Goal: Task Accomplishment & Management: Use online tool/utility

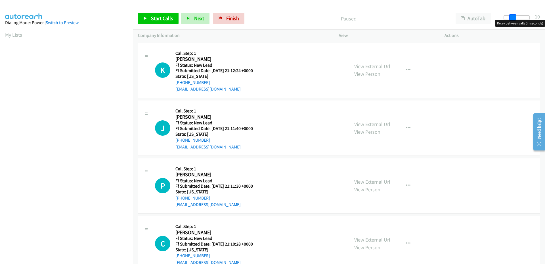
drag, startPoint x: 507, startPoint y: 19, endPoint x: 515, endPoint y: 18, distance: 8.3
click at [515, 18] on span at bounding box center [512, 17] width 7 height 7
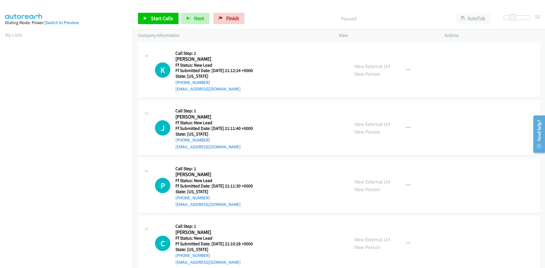
scroll to position [32, 0]
click at [144, 20] on icon at bounding box center [145, 19] width 4 height 4
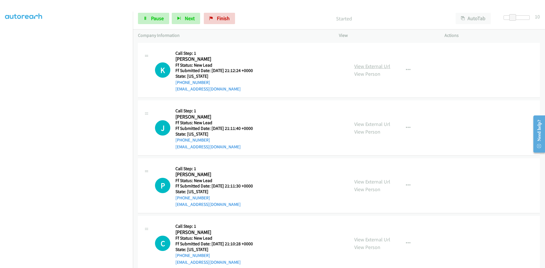
click at [379, 68] on link "View External Url" at bounding box center [372, 66] width 36 height 7
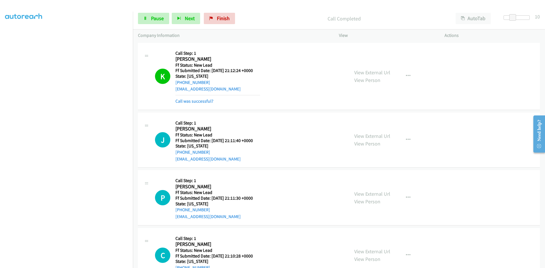
scroll to position [38, 0]
click at [379, 138] on link "View External Url" at bounding box center [372, 136] width 36 height 7
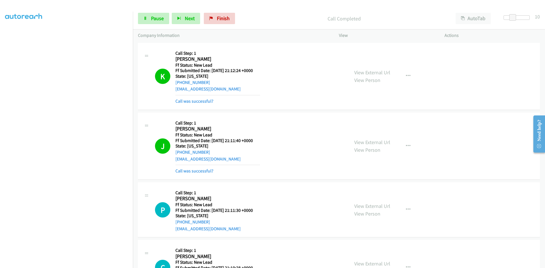
scroll to position [28, 0]
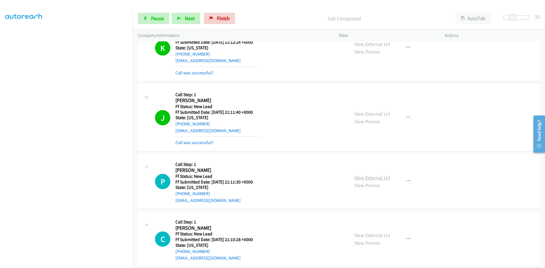
click at [358, 180] on link "View External Url" at bounding box center [372, 178] width 36 height 7
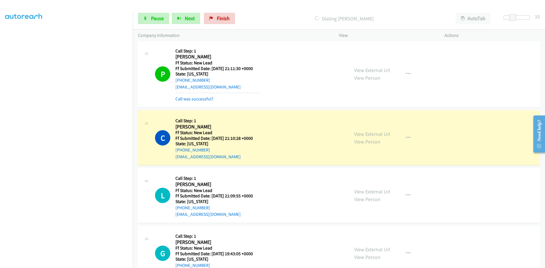
scroll to position [170, 0]
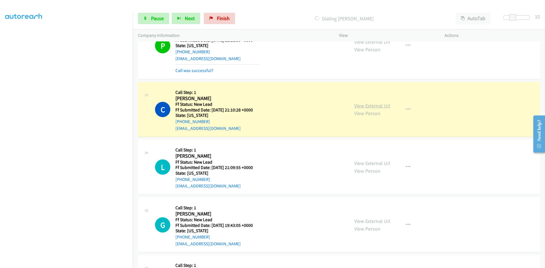
click at [383, 106] on link "View External Url" at bounding box center [372, 106] width 36 height 7
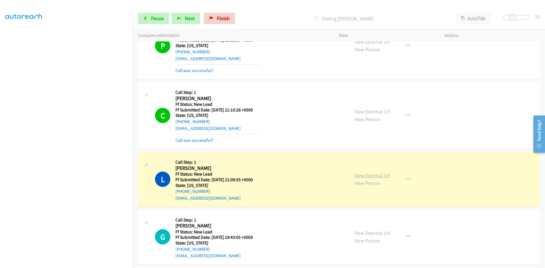
click at [355, 177] on link "View External Url" at bounding box center [372, 175] width 36 height 7
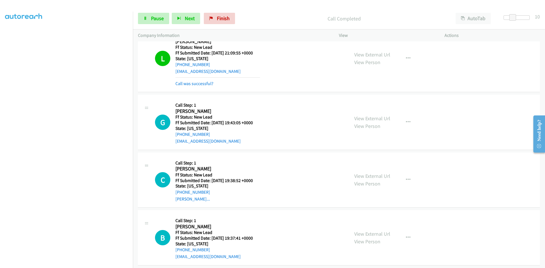
scroll to position [303, 0]
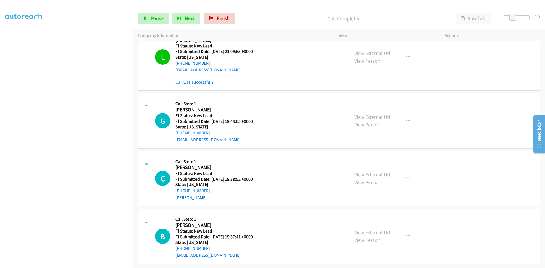
click at [370, 114] on link "View External Url" at bounding box center [372, 117] width 36 height 7
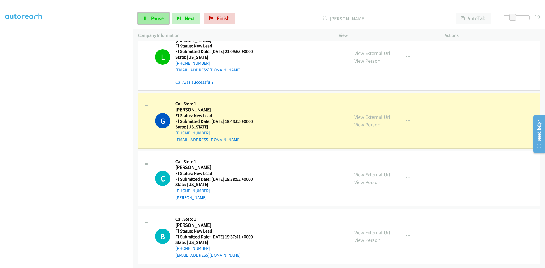
click at [152, 16] on span "Pause" at bounding box center [157, 18] width 13 height 7
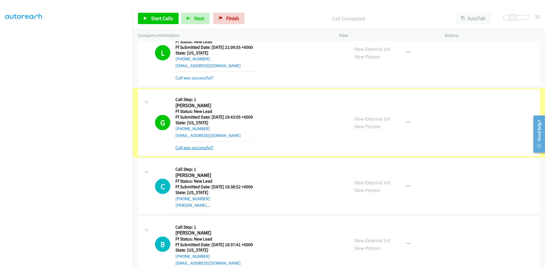
click at [184, 149] on link "Call was successful?" at bounding box center [194, 147] width 38 height 5
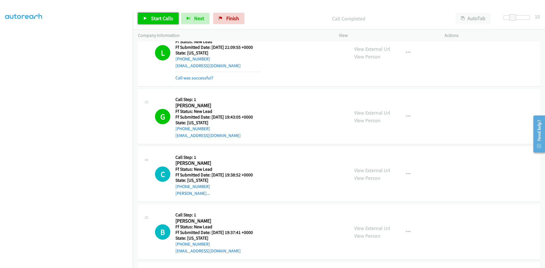
click at [154, 20] on span "Start Calls" at bounding box center [162, 18] width 22 height 7
click at [378, 171] on link "View External Url" at bounding box center [372, 170] width 36 height 7
click at [357, 172] on link "View External Url" at bounding box center [372, 170] width 36 height 7
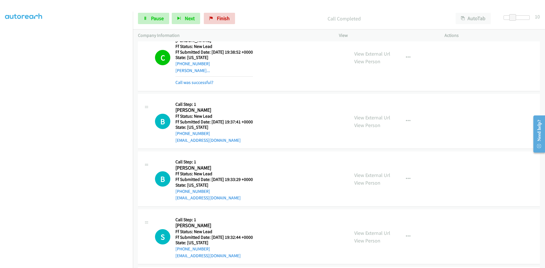
scroll to position [445, 0]
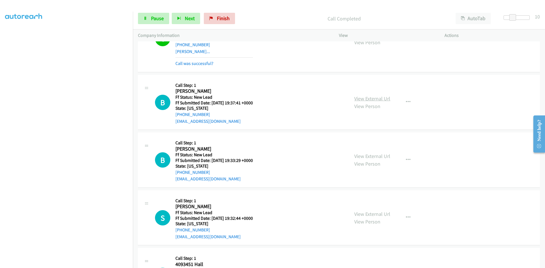
click at [380, 101] on link "View External Url" at bounding box center [372, 98] width 36 height 7
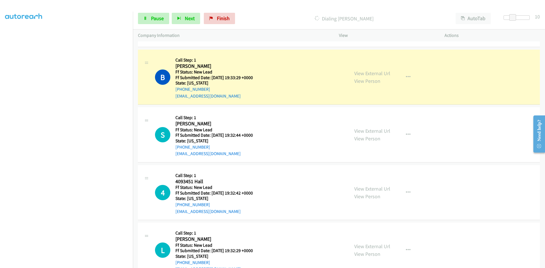
scroll to position [530, 0]
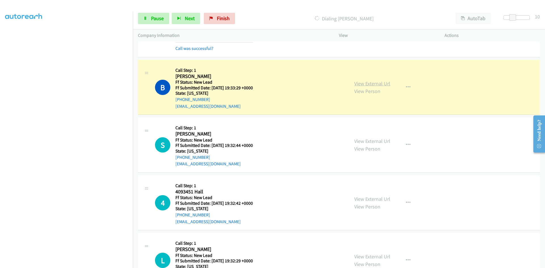
click at [371, 85] on link "View External Url" at bounding box center [372, 83] width 36 height 7
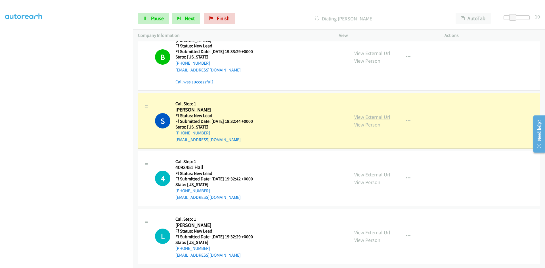
scroll to position [570, 0]
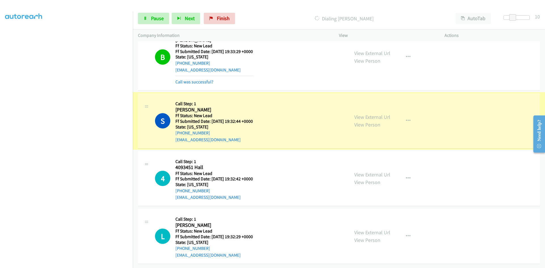
click at [364, 114] on link "View External Url" at bounding box center [372, 117] width 36 height 7
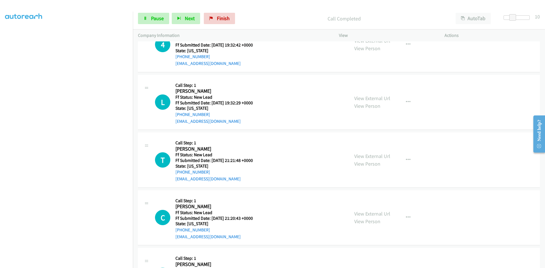
scroll to position [684, 0]
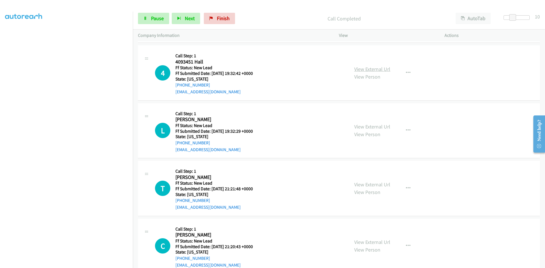
click at [363, 69] on link "View External Url" at bounding box center [372, 69] width 36 height 7
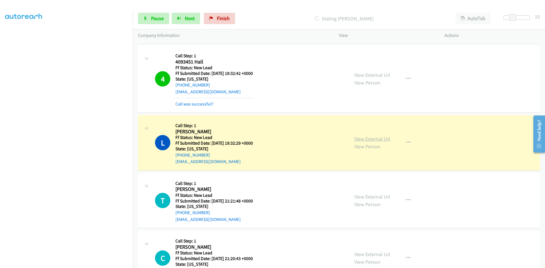
click at [381, 141] on link "View External Url" at bounding box center [372, 139] width 36 height 7
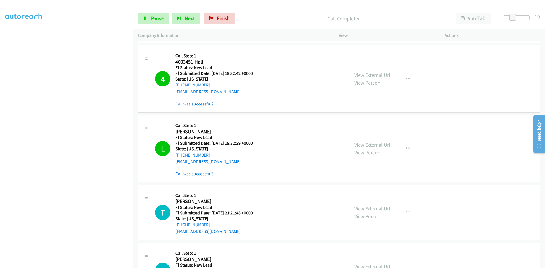
click at [204, 172] on link "Call was successful?" at bounding box center [194, 173] width 38 height 5
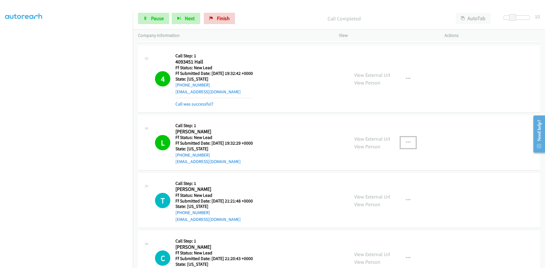
click at [406, 141] on icon "button" at bounding box center [408, 143] width 5 height 5
click at [370, 191] on link "Add to do not call list" at bounding box center [378, 191] width 76 height 11
click at [385, 198] on link "View External Url" at bounding box center [372, 197] width 36 height 7
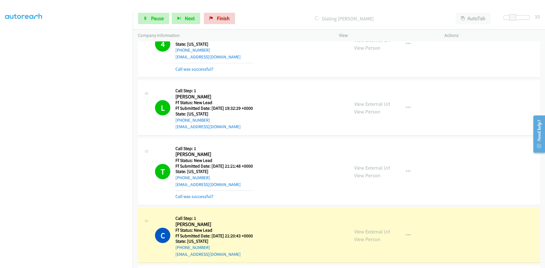
scroll to position [826, 0]
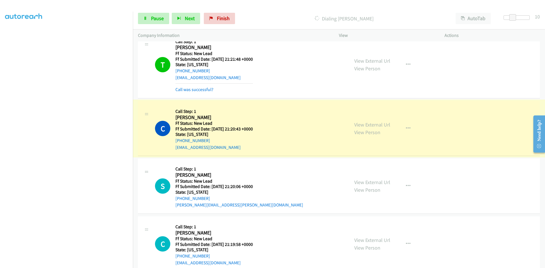
click at [371, 126] on link "View External Url" at bounding box center [372, 125] width 36 height 7
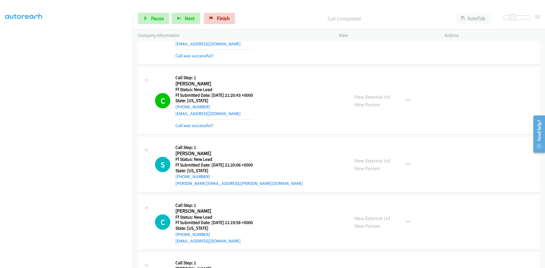
scroll to position [940, 0]
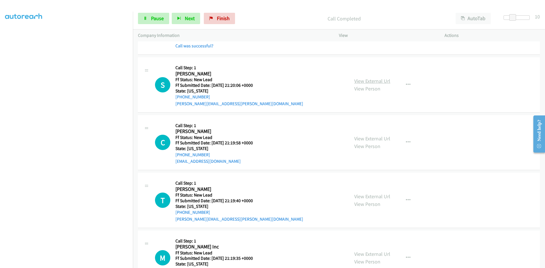
click at [373, 81] on link "View External Url" at bounding box center [372, 81] width 36 height 7
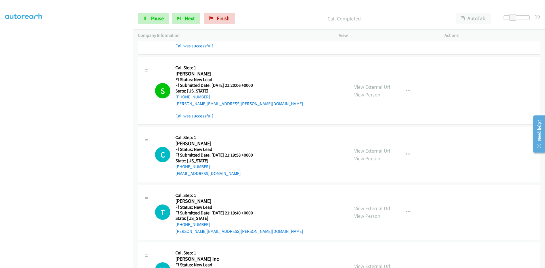
click at [379, 151] on link "View External Url" at bounding box center [372, 151] width 36 height 7
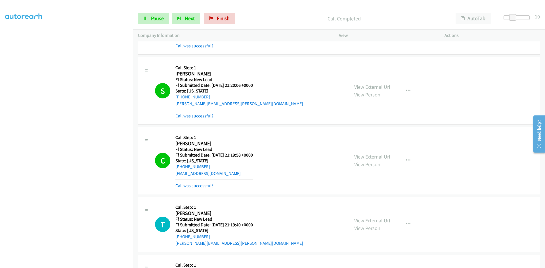
scroll to position [1053, 0]
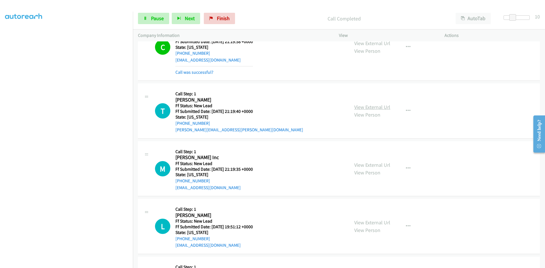
click at [367, 110] on link "View External Url" at bounding box center [372, 107] width 36 height 7
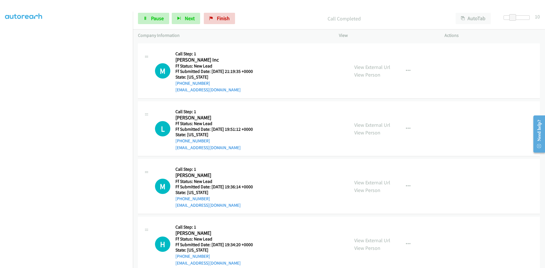
scroll to position [1175, 0]
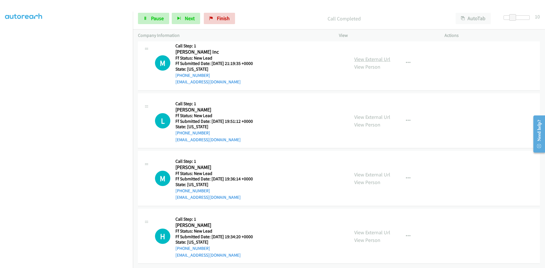
click at [383, 56] on link "View External Url" at bounding box center [372, 59] width 36 height 7
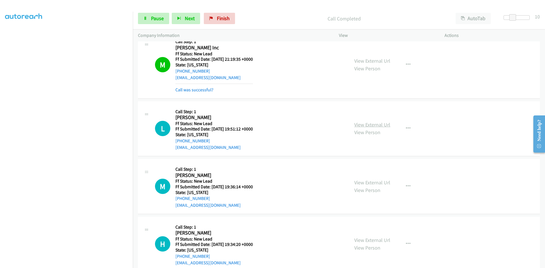
click at [357, 125] on link "View External Url" at bounding box center [372, 125] width 36 height 7
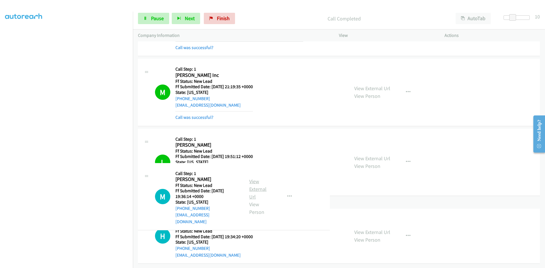
scroll to position [1187, 0]
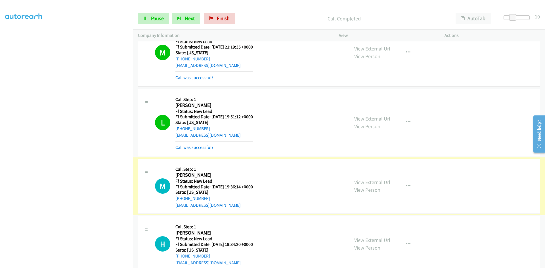
click at [370, 181] on link "View External Url" at bounding box center [372, 182] width 36 height 7
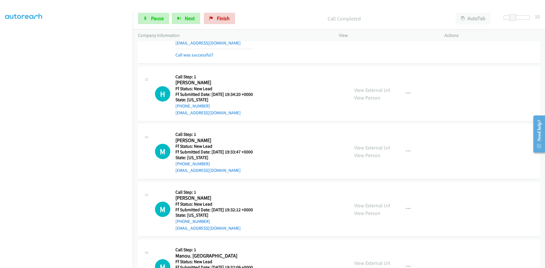
scroll to position [1358, 0]
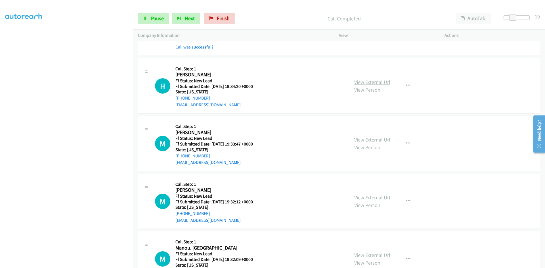
click at [373, 81] on link "View External Url" at bounding box center [372, 82] width 36 height 7
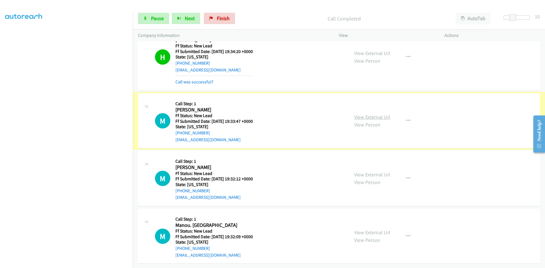
scroll to position [1397, 0]
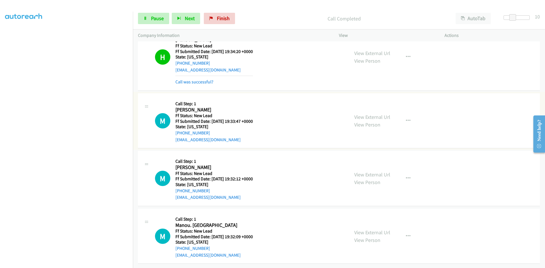
click at [365, 114] on link "View External Url" at bounding box center [372, 117] width 36 height 7
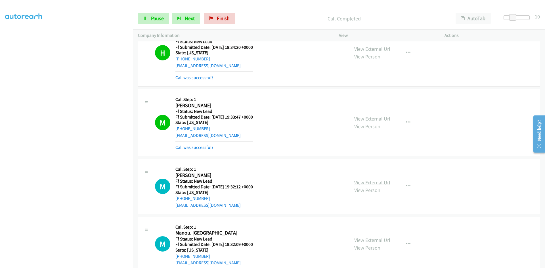
click at [360, 183] on link "View External Url" at bounding box center [372, 182] width 36 height 7
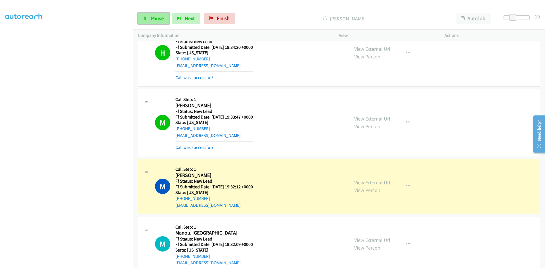
click at [152, 22] on link "Pause" at bounding box center [153, 18] width 31 height 11
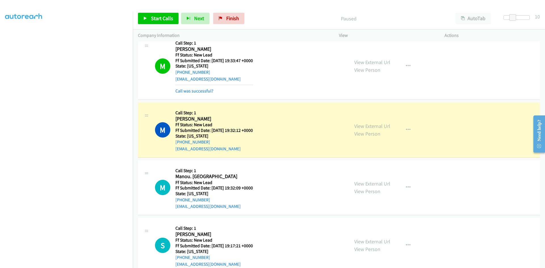
scroll to position [1454, 0]
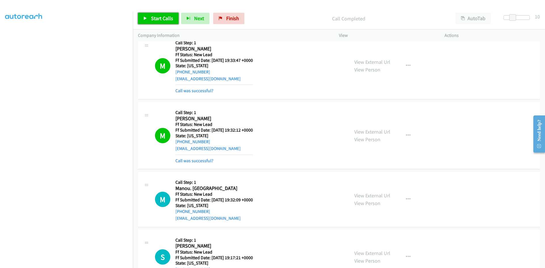
click at [164, 16] on span "Start Calls" at bounding box center [162, 18] width 22 height 7
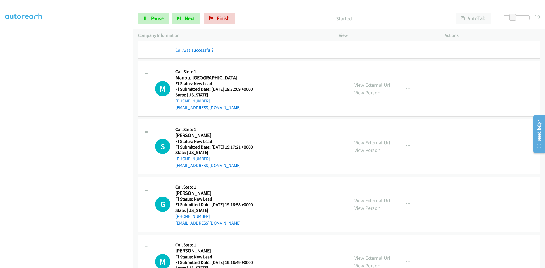
scroll to position [1567, 0]
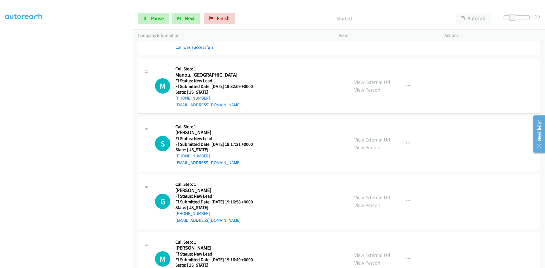
click at [201, 43] on mb0 "Call was successful?" at bounding box center [214, 46] width 78 height 10
click at [201, 46] on link "Call was successful?" at bounding box center [194, 47] width 38 height 5
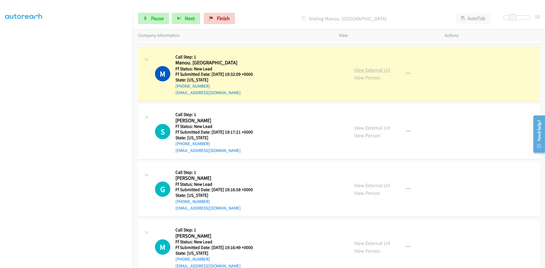
click at [367, 68] on link "View External Url" at bounding box center [372, 70] width 36 height 7
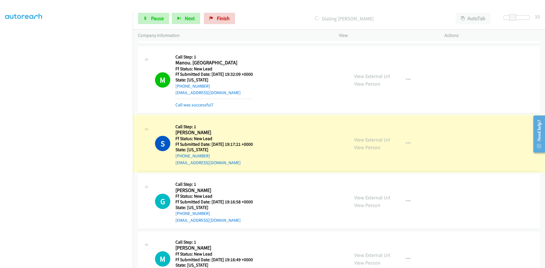
click at [351, 137] on div "View External Url View Person View External Url Email Schedule/Manage Callback …" at bounding box center [404, 144] width 111 height 45
click at [354, 139] on link "View External Url" at bounding box center [372, 140] width 36 height 7
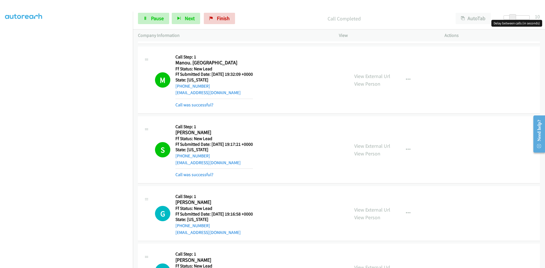
drag, startPoint x: 514, startPoint y: 16, endPoint x: 530, endPoint y: 16, distance: 16.2
click at [516, 16] on span at bounding box center [512, 17] width 7 height 7
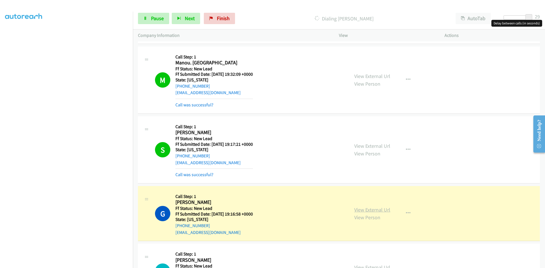
click at [382, 210] on link "View External Url" at bounding box center [372, 210] width 36 height 7
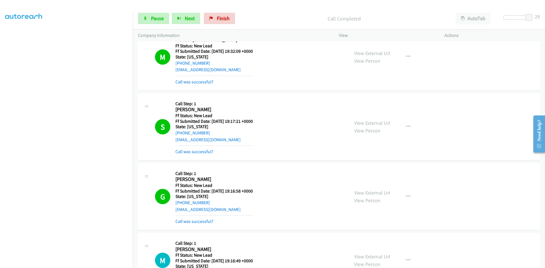
scroll to position [1619, 0]
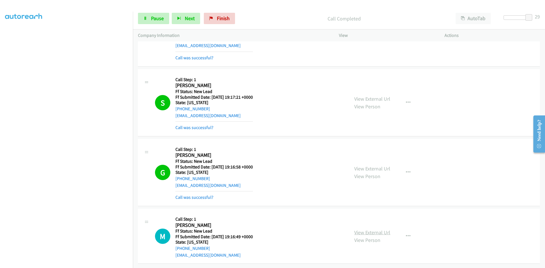
click at [381, 230] on link "View External Url" at bounding box center [372, 232] width 36 height 7
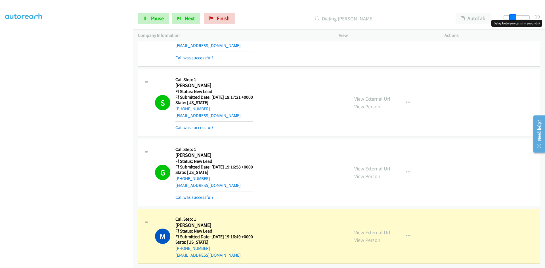
drag, startPoint x: 528, startPoint y: 16, endPoint x: 513, endPoint y: 22, distance: 16.9
click at [513, 22] on body "Start Calls Pause Next Finish Dialing Melanie Brown AutoTab AutoTab 10 Company …" at bounding box center [272, 13] width 545 height 27
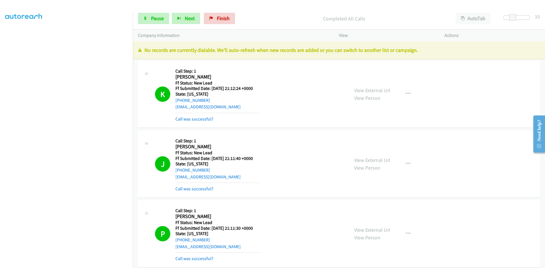
scroll to position [0, 0]
click at [159, 20] on span "Pause" at bounding box center [157, 18] width 13 height 7
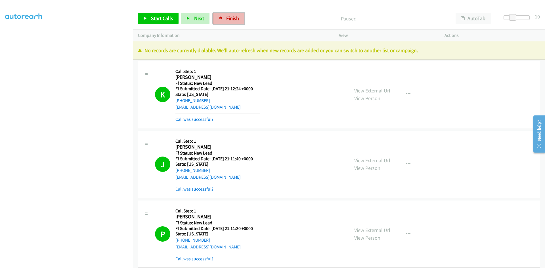
click at [236, 18] on span "Finish" at bounding box center [232, 18] width 13 height 7
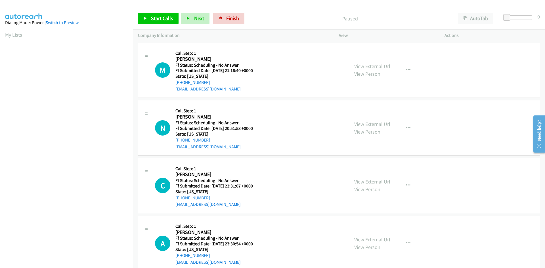
scroll to position [32, 0]
click at [156, 21] on span "Start Calls" at bounding box center [162, 18] width 22 height 7
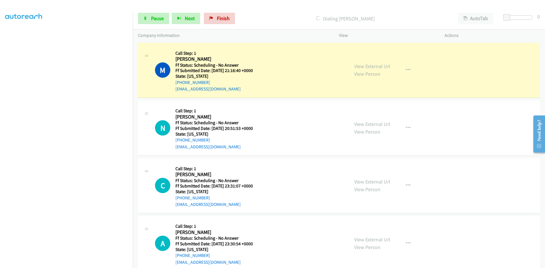
scroll to position [50, 0]
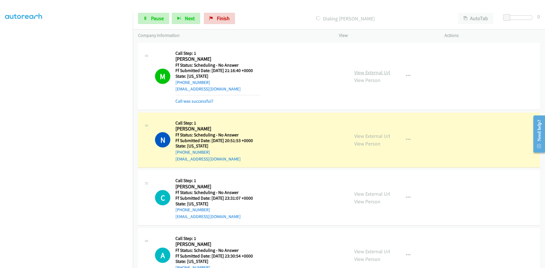
click at [385, 72] on link "View External Url" at bounding box center [372, 72] width 36 height 7
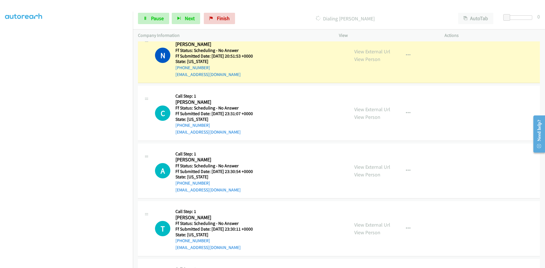
scroll to position [85, 0]
click at [363, 52] on link "View External Url" at bounding box center [372, 51] width 36 height 7
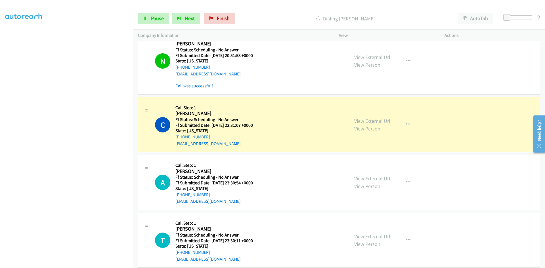
click at [365, 123] on link "View External Url" at bounding box center [372, 121] width 36 height 7
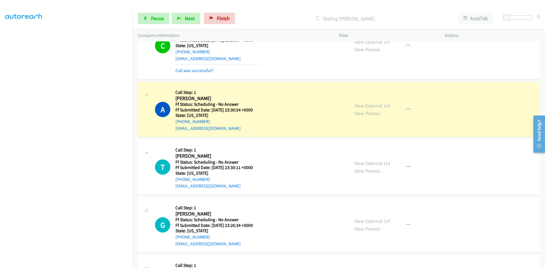
scroll to position [199, 0]
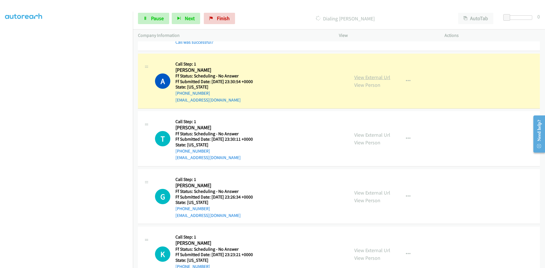
click at [367, 79] on link "View External Url" at bounding box center [372, 77] width 36 height 7
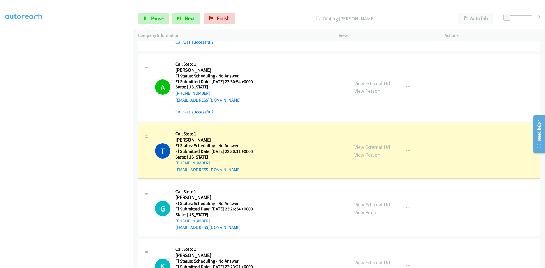
click at [381, 148] on link "View External Url" at bounding box center [372, 147] width 36 height 7
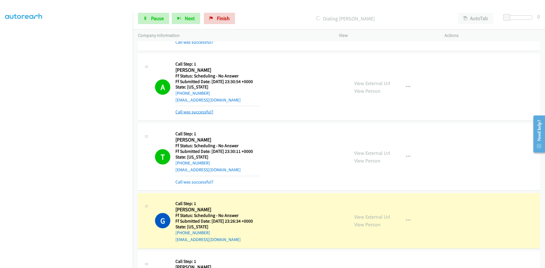
click at [209, 111] on link "Call was successful?" at bounding box center [194, 111] width 38 height 5
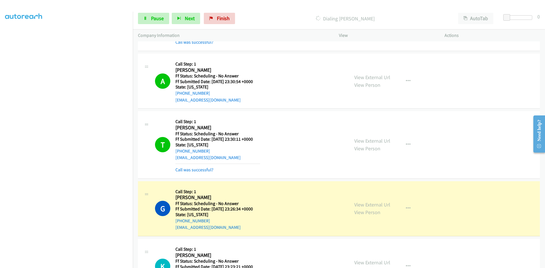
scroll to position [312, 0]
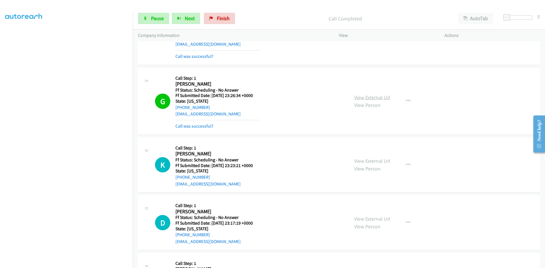
click at [369, 99] on link "View External Url" at bounding box center [372, 97] width 36 height 7
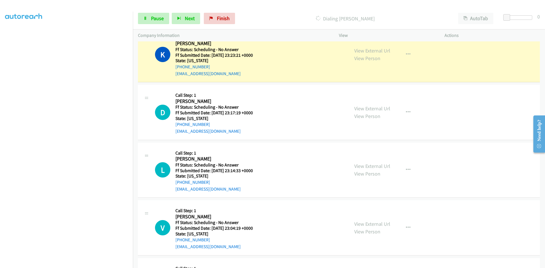
scroll to position [426, 0]
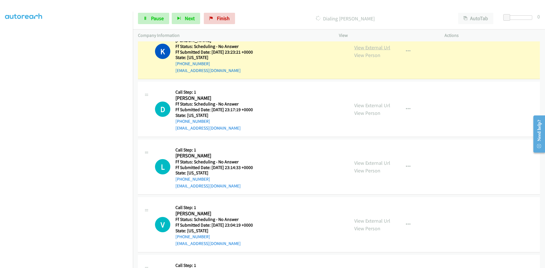
click at [385, 48] on link "View External Url" at bounding box center [372, 47] width 36 height 7
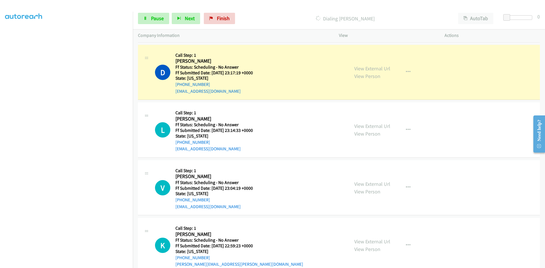
scroll to position [483, 0]
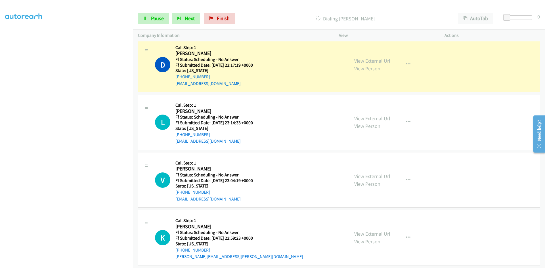
click at [372, 60] on link "View External Url" at bounding box center [372, 61] width 36 height 7
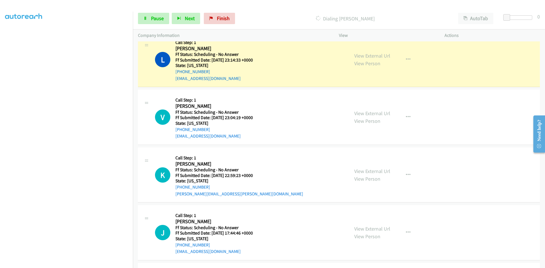
scroll to position [568, 0]
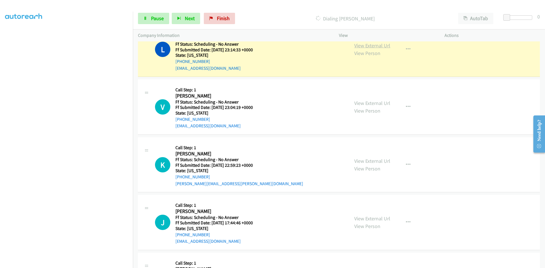
click at [374, 44] on link "View External Url" at bounding box center [372, 45] width 36 height 7
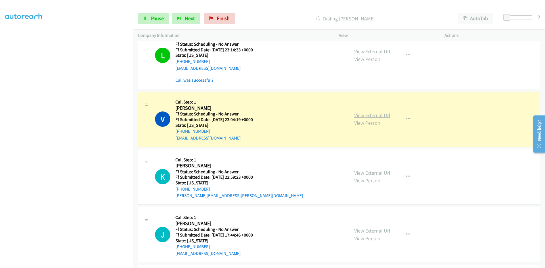
click at [363, 116] on link "View External Url" at bounding box center [372, 115] width 36 height 7
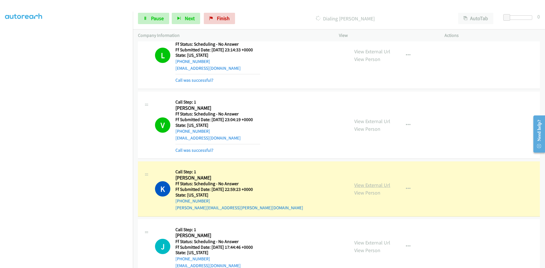
click at [356, 186] on link "View External Url" at bounding box center [372, 185] width 36 height 7
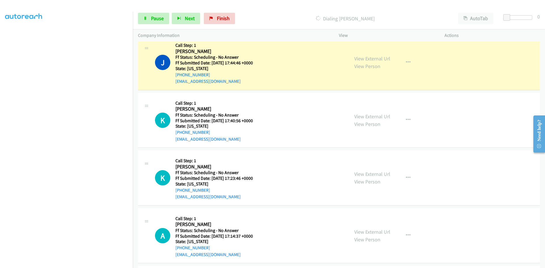
scroll to position [767, 0]
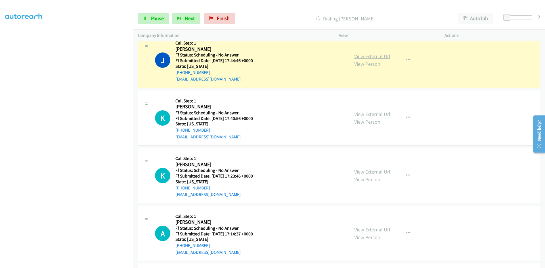
click at [376, 59] on link "View External Url" at bounding box center [372, 56] width 36 height 7
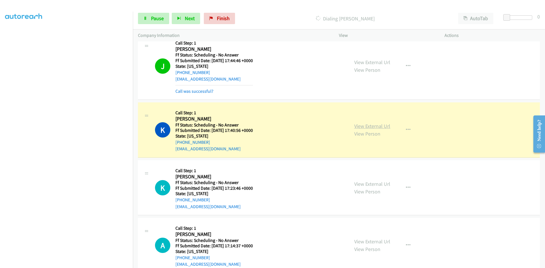
click at [386, 127] on link "View External Url" at bounding box center [372, 126] width 36 height 7
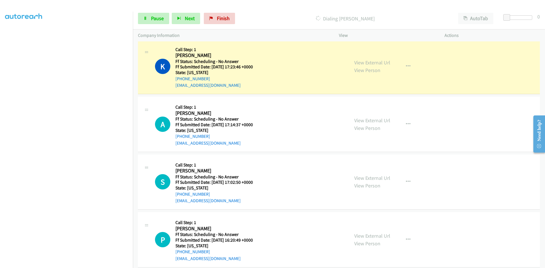
scroll to position [909, 0]
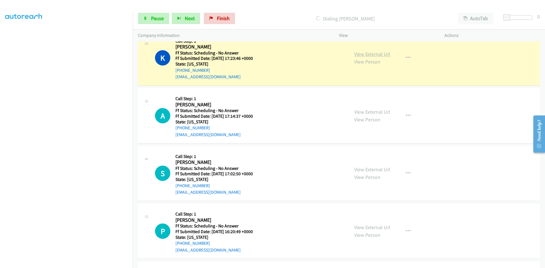
click at [367, 54] on link "View External Url" at bounding box center [372, 54] width 36 height 7
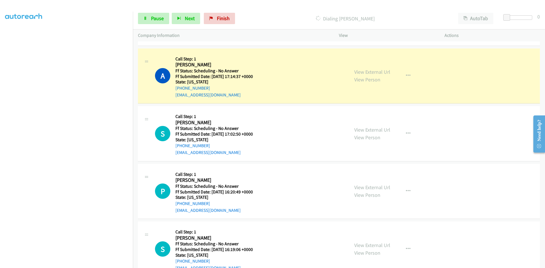
scroll to position [965, 0]
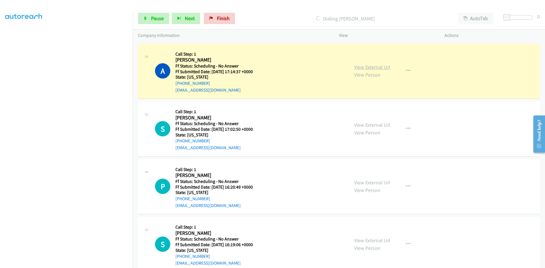
click at [362, 67] on link "View External Url" at bounding box center [372, 67] width 36 height 7
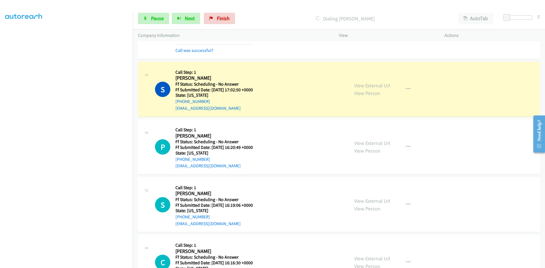
scroll to position [1022, 0]
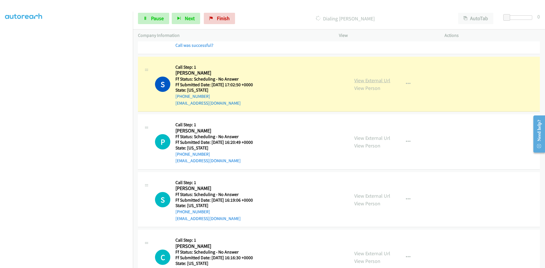
click at [388, 80] on link "View External Url" at bounding box center [372, 80] width 36 height 7
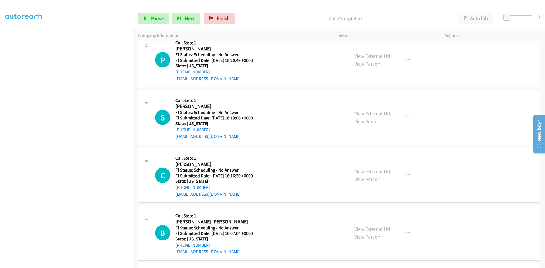
scroll to position [1107, 0]
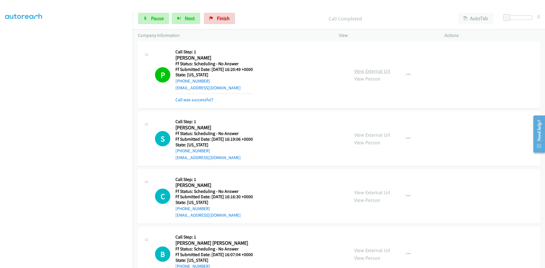
click at [357, 70] on link "View External Url" at bounding box center [372, 71] width 36 height 7
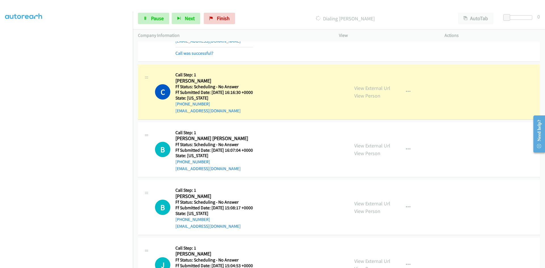
scroll to position [1249, 0]
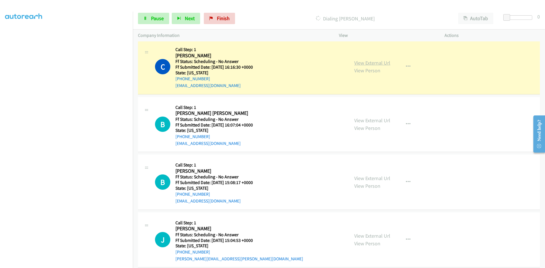
click at [359, 65] on link "View External Url" at bounding box center [372, 63] width 36 height 7
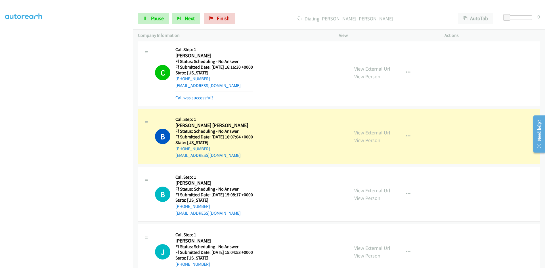
click at [367, 129] on link "View External Url" at bounding box center [372, 132] width 36 height 7
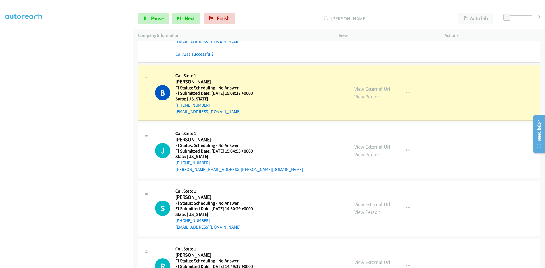
scroll to position [1391, 0]
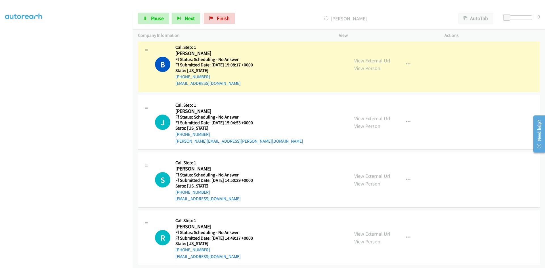
click at [364, 58] on link "View External Url" at bounding box center [372, 60] width 36 height 7
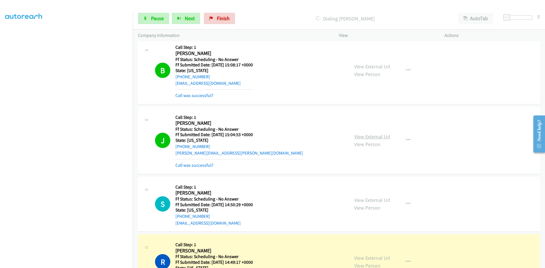
click at [377, 138] on link "View External Url" at bounding box center [372, 136] width 36 height 7
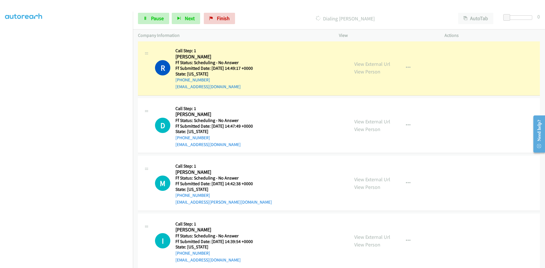
scroll to position [1590, 0]
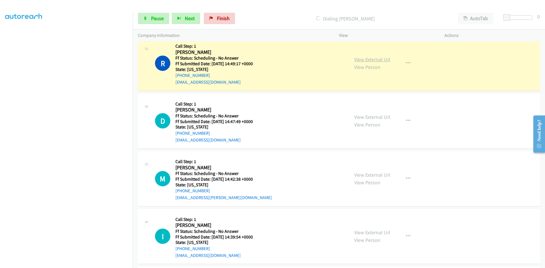
click at [370, 59] on link "View External Url" at bounding box center [372, 59] width 36 height 7
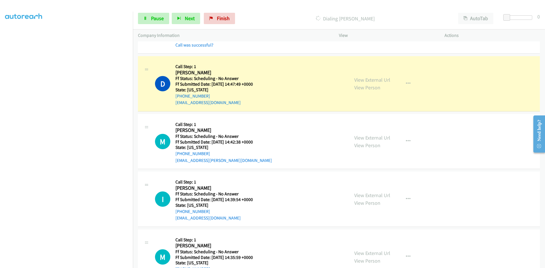
scroll to position [1647, 0]
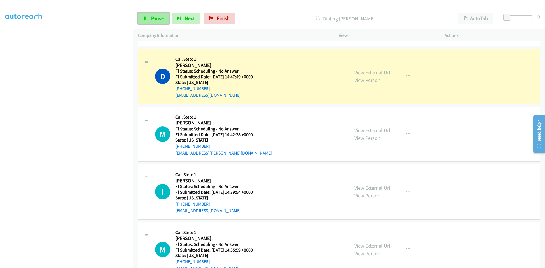
click at [160, 18] on span "Pause" at bounding box center [157, 18] width 13 height 7
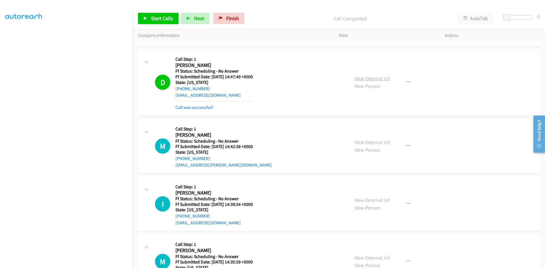
click at [368, 80] on link "View External Url" at bounding box center [372, 78] width 36 height 7
drag, startPoint x: 229, startPoint y: 19, endPoint x: 298, endPoint y: 30, distance: 69.9
click at [229, 19] on span "Finish" at bounding box center [232, 18] width 13 height 7
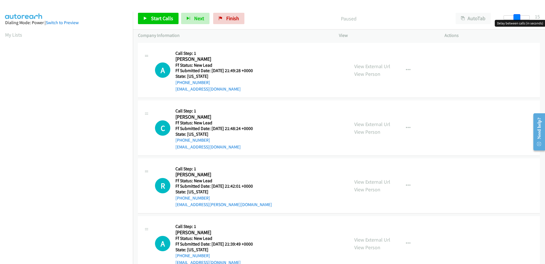
drag, startPoint x: 510, startPoint y: 17, endPoint x: 522, endPoint y: 17, distance: 12.2
click at [522, 17] on div at bounding box center [517, 17] width 26 height 5
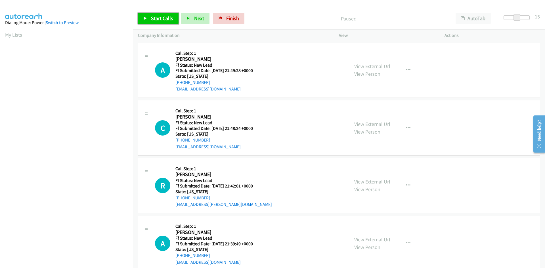
click at [149, 18] on link "Start Calls" at bounding box center [158, 18] width 41 height 11
click at [356, 67] on link "View External Url" at bounding box center [372, 66] width 36 height 7
click at [375, 125] on link "View External Url" at bounding box center [372, 124] width 36 height 7
click at [377, 182] on link "View External Url" at bounding box center [372, 182] width 36 height 7
click at [368, 240] on link "View External Url" at bounding box center [372, 240] width 36 height 7
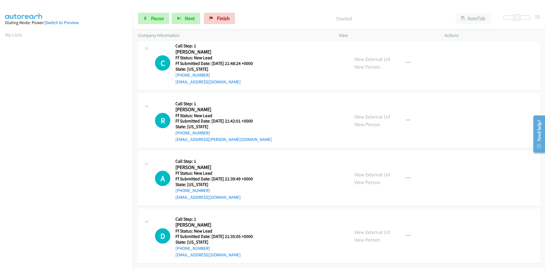
scroll to position [69, 0]
click at [373, 229] on link "View External Url" at bounding box center [372, 232] width 36 height 7
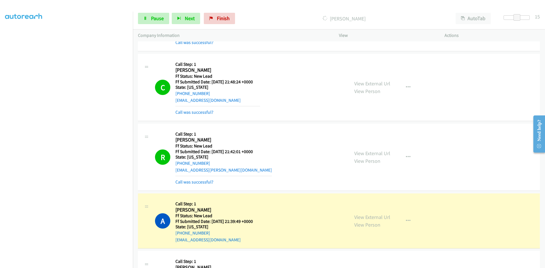
scroll to position [114, 0]
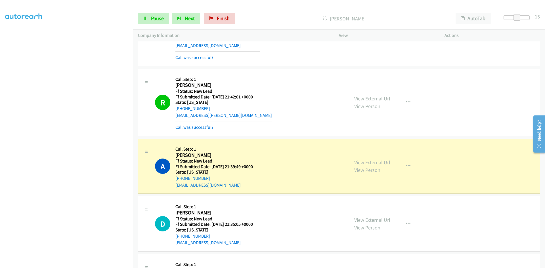
click at [209, 127] on link "Call was successful?" at bounding box center [194, 127] width 38 height 5
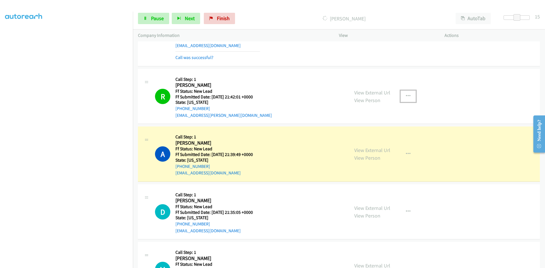
click at [406, 95] on icon "button" at bounding box center [408, 96] width 5 height 5
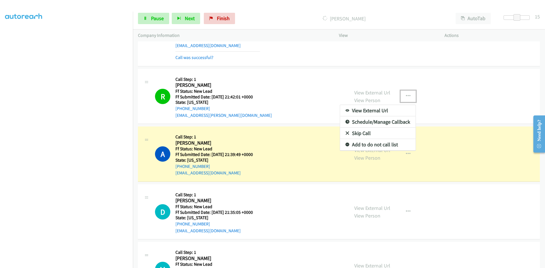
click at [361, 144] on link "Add to do not call list" at bounding box center [378, 144] width 76 height 11
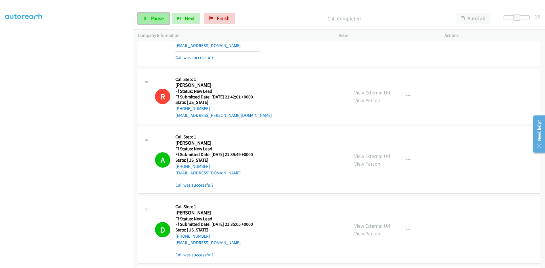
drag, startPoint x: 152, startPoint y: 20, endPoint x: 155, endPoint y: 19, distance: 3.7
click at [152, 20] on span "Pause" at bounding box center [157, 18] width 13 height 7
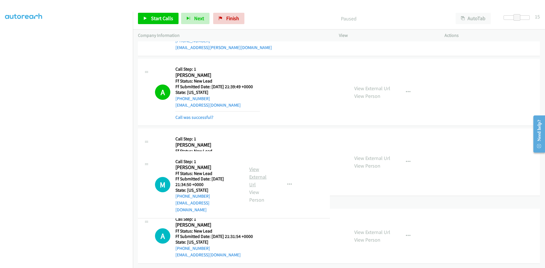
scroll to position [233, 0]
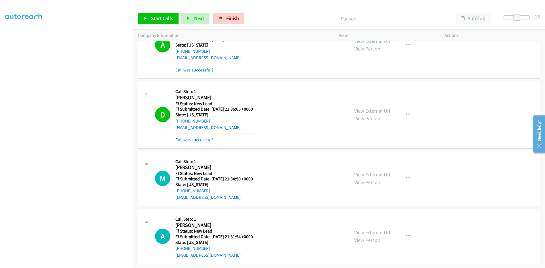
click at [374, 173] on link "View External Url" at bounding box center [372, 175] width 36 height 7
click at [373, 231] on link "View External Url" at bounding box center [372, 232] width 36 height 7
click at [164, 18] on span "Start Calls" at bounding box center [162, 18] width 22 height 7
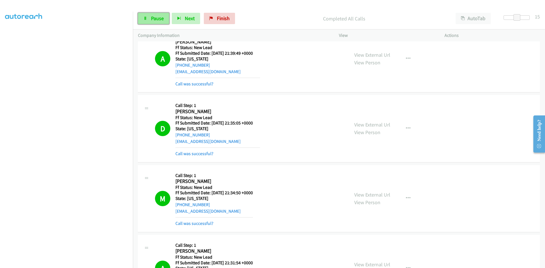
click at [144, 20] on icon at bounding box center [145, 19] width 4 height 4
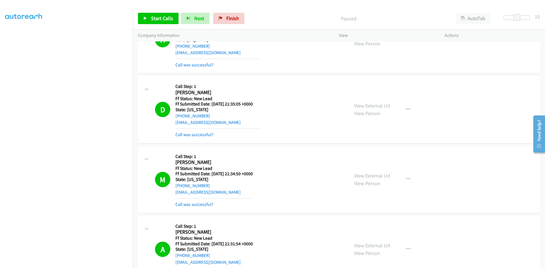
scroll to position [275, 0]
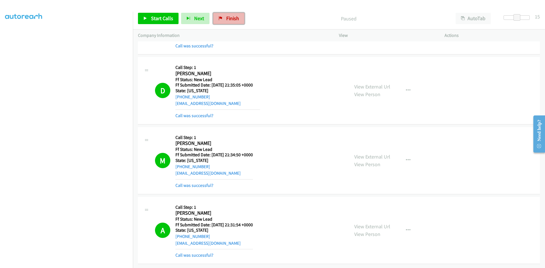
click at [228, 19] on span "Finish" at bounding box center [232, 18] width 13 height 7
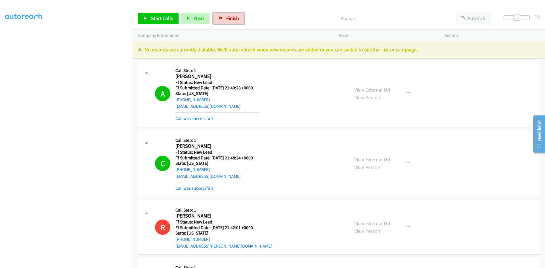
scroll to position [0, 0]
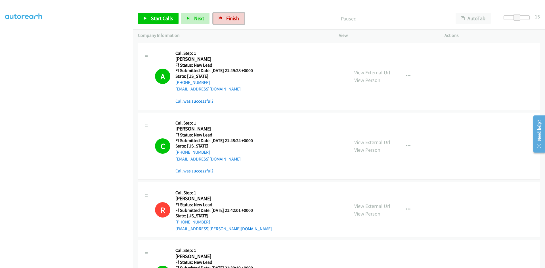
drag, startPoint x: 225, startPoint y: 21, endPoint x: 300, endPoint y: 28, distance: 75.6
click at [226, 21] on span "Finish" at bounding box center [232, 18] width 13 height 7
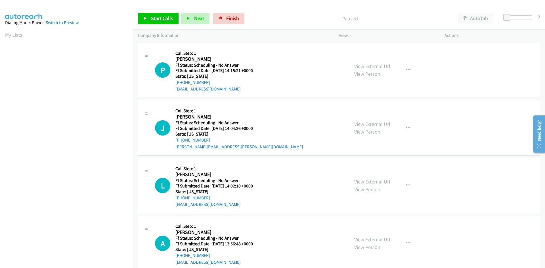
scroll to position [32, 0]
click at [161, 17] on span "Start Calls" at bounding box center [162, 18] width 22 height 7
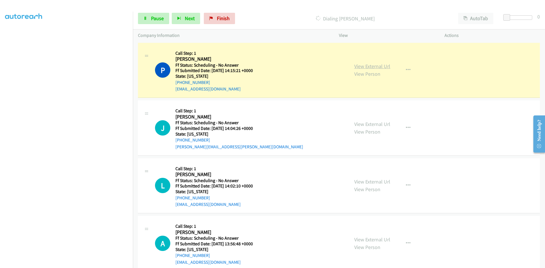
scroll to position [38, 0]
click at [363, 68] on link "View External Url" at bounding box center [372, 66] width 36 height 7
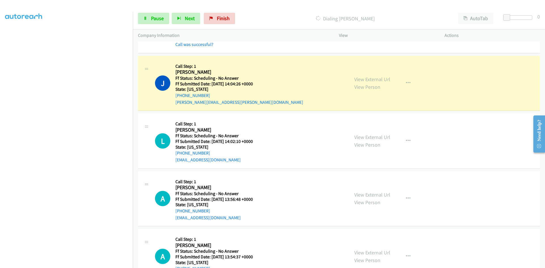
scroll to position [85, 0]
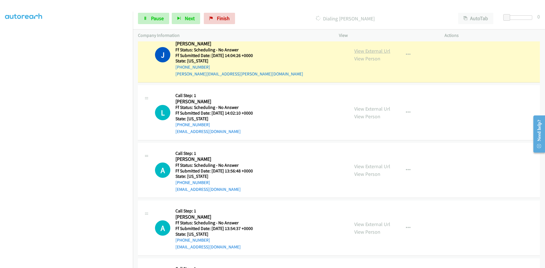
click at [375, 50] on link "View External Url" at bounding box center [372, 51] width 36 height 7
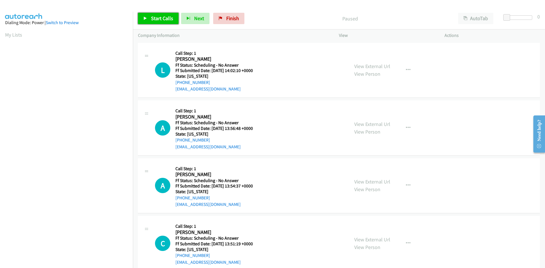
click at [149, 20] on link "Start Calls" at bounding box center [158, 18] width 41 height 11
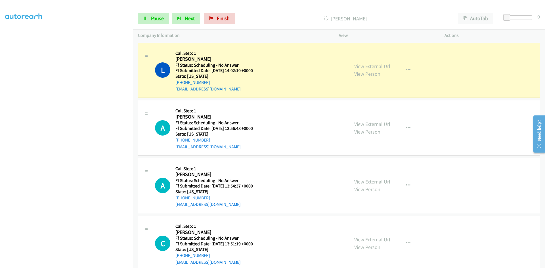
scroll to position [50, 0]
click at [359, 67] on link "View External Url" at bounding box center [372, 66] width 36 height 7
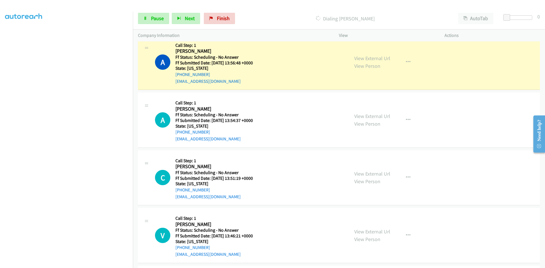
scroll to position [85, 0]
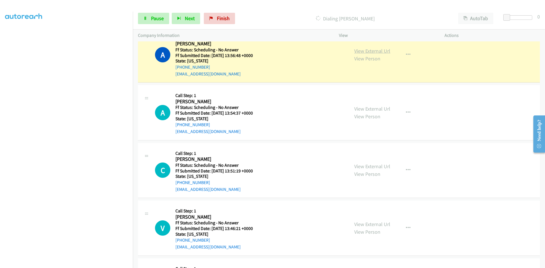
click at [370, 50] on link "View External Url" at bounding box center [372, 51] width 36 height 7
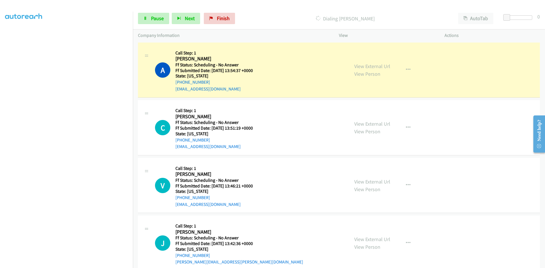
scroll to position [142, 0]
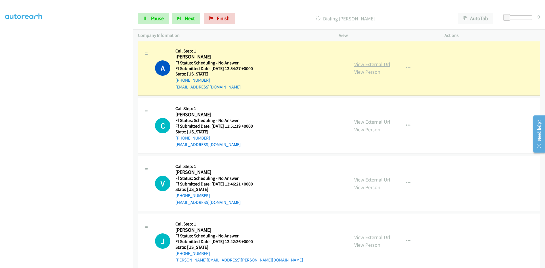
click at [374, 64] on link "View External Url" at bounding box center [372, 64] width 36 height 7
click at [386, 59] on div "View External Url View Person View External Url Email Schedule/Manage Callback …" at bounding box center [404, 68] width 111 height 45
click at [386, 63] on link "View External Url" at bounding box center [372, 64] width 36 height 7
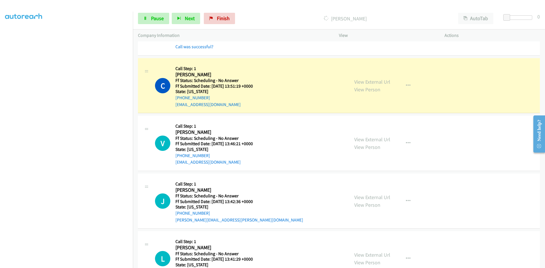
scroll to position [199, 0]
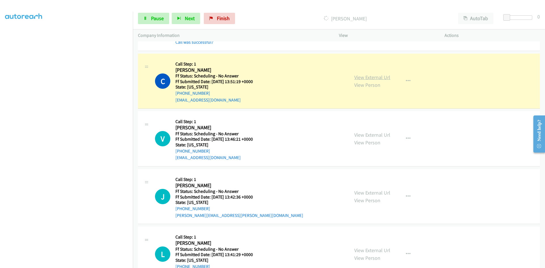
click at [379, 79] on link "View External Url" at bounding box center [372, 77] width 36 height 7
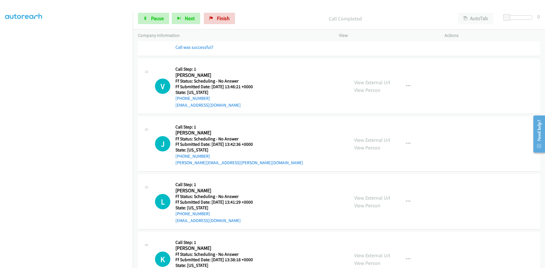
scroll to position [284, 0]
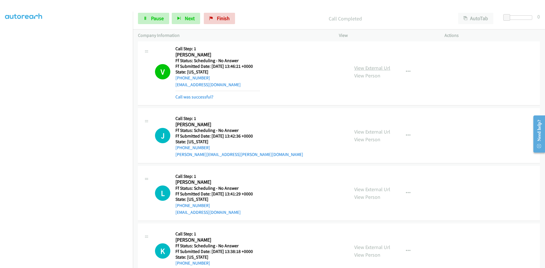
click at [367, 67] on link "View External Url" at bounding box center [372, 68] width 36 height 7
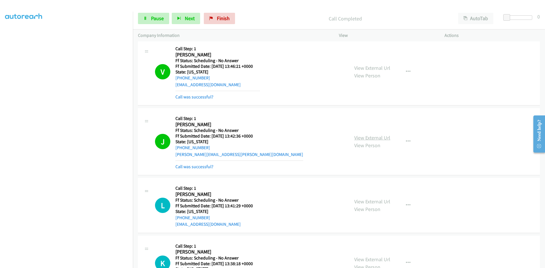
click at [367, 139] on link "View External Url" at bounding box center [372, 138] width 36 height 7
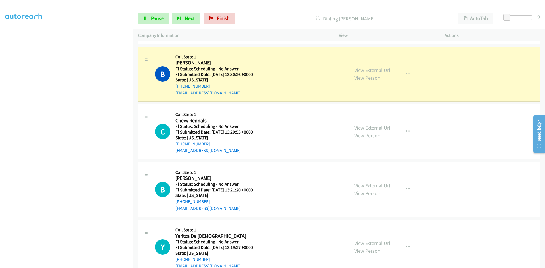
scroll to position [596, 0]
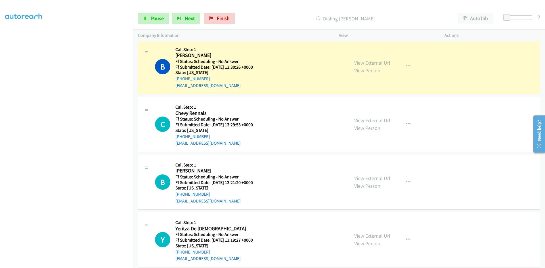
click at [372, 61] on link "View External Url" at bounding box center [372, 63] width 36 height 7
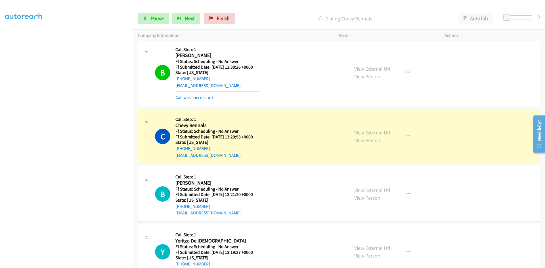
click at [377, 132] on link "View External Url" at bounding box center [372, 132] width 36 height 7
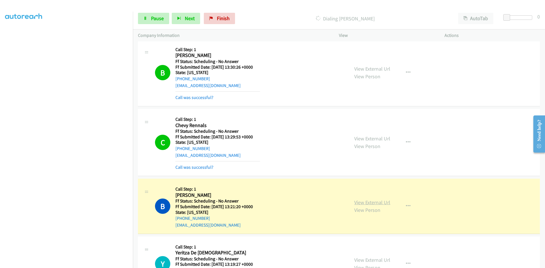
click at [385, 204] on link "View External Url" at bounding box center [372, 202] width 36 height 7
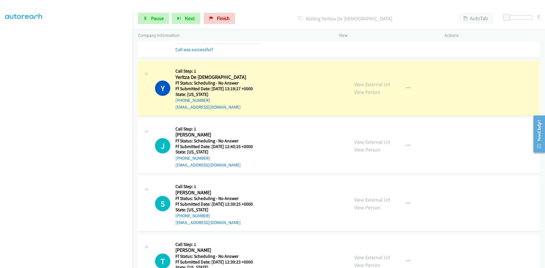
scroll to position [795, 0]
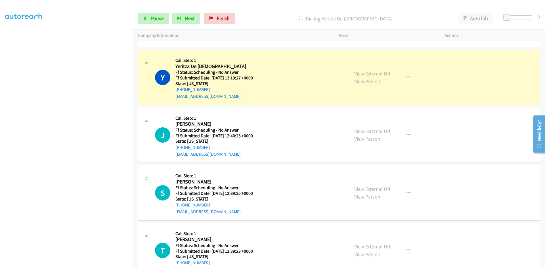
click at [376, 75] on link "View External Url" at bounding box center [372, 73] width 36 height 7
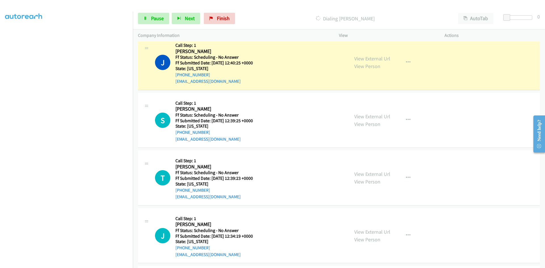
scroll to position [880, 0]
click at [357, 56] on link "View External Url" at bounding box center [372, 58] width 36 height 7
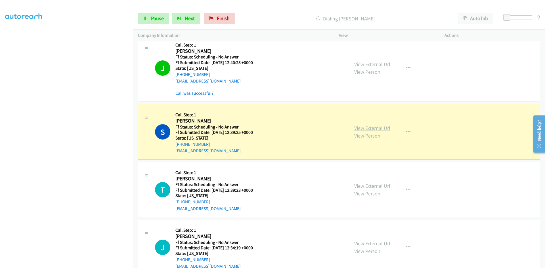
click at [363, 128] on link "View External Url" at bounding box center [372, 128] width 36 height 7
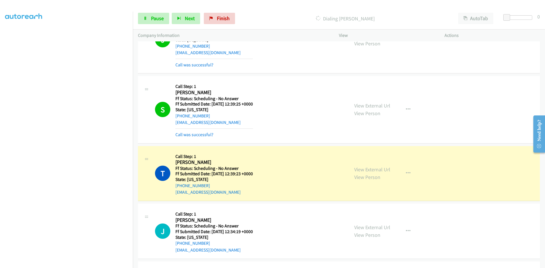
scroll to position [937, 0]
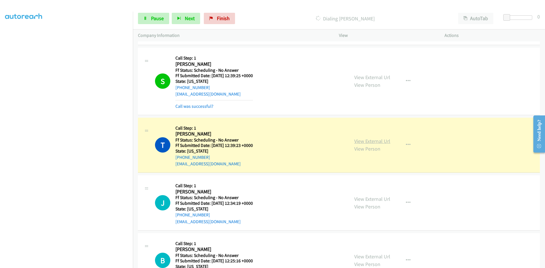
click at [361, 141] on link "View External Url" at bounding box center [372, 141] width 36 height 7
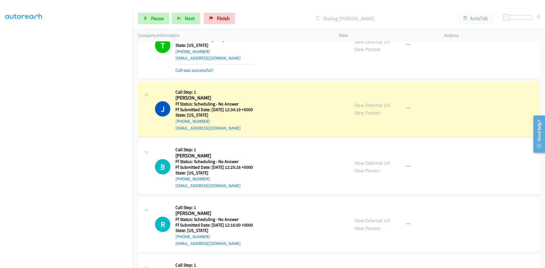
scroll to position [1051, 0]
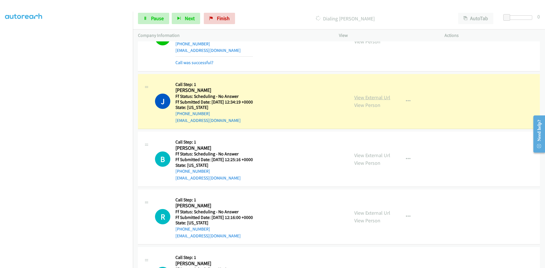
click at [355, 99] on link "View External Url" at bounding box center [372, 97] width 36 height 7
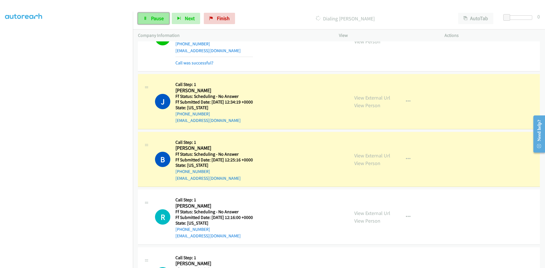
drag, startPoint x: 156, startPoint y: 16, endPoint x: 158, endPoint y: 19, distance: 3.7
click at [156, 15] on span "Pause" at bounding box center [157, 18] width 13 height 7
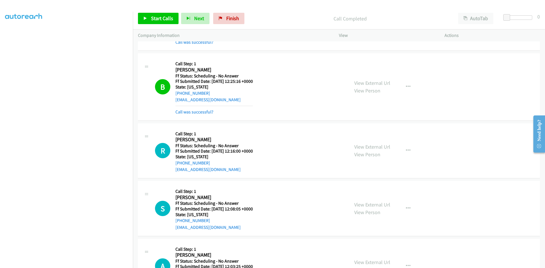
scroll to position [1119, 0]
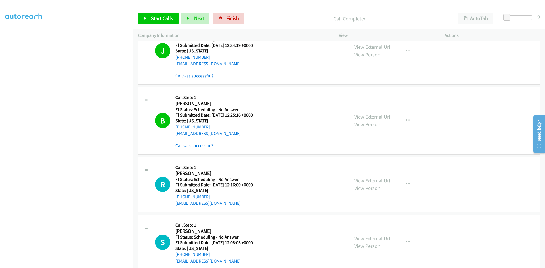
click at [380, 118] on link "View External Url" at bounding box center [372, 117] width 36 height 7
click at [294, 18] on p "Call Completed" at bounding box center [350, 19] width 196 height 8
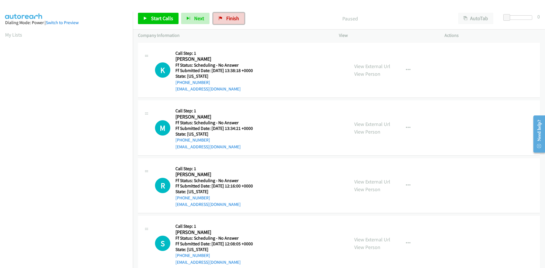
drag, startPoint x: 227, startPoint y: 15, endPoint x: 301, endPoint y: 26, distance: 74.7
click at [227, 14] on link "Finish" at bounding box center [228, 18] width 31 height 11
